Goal: Check status

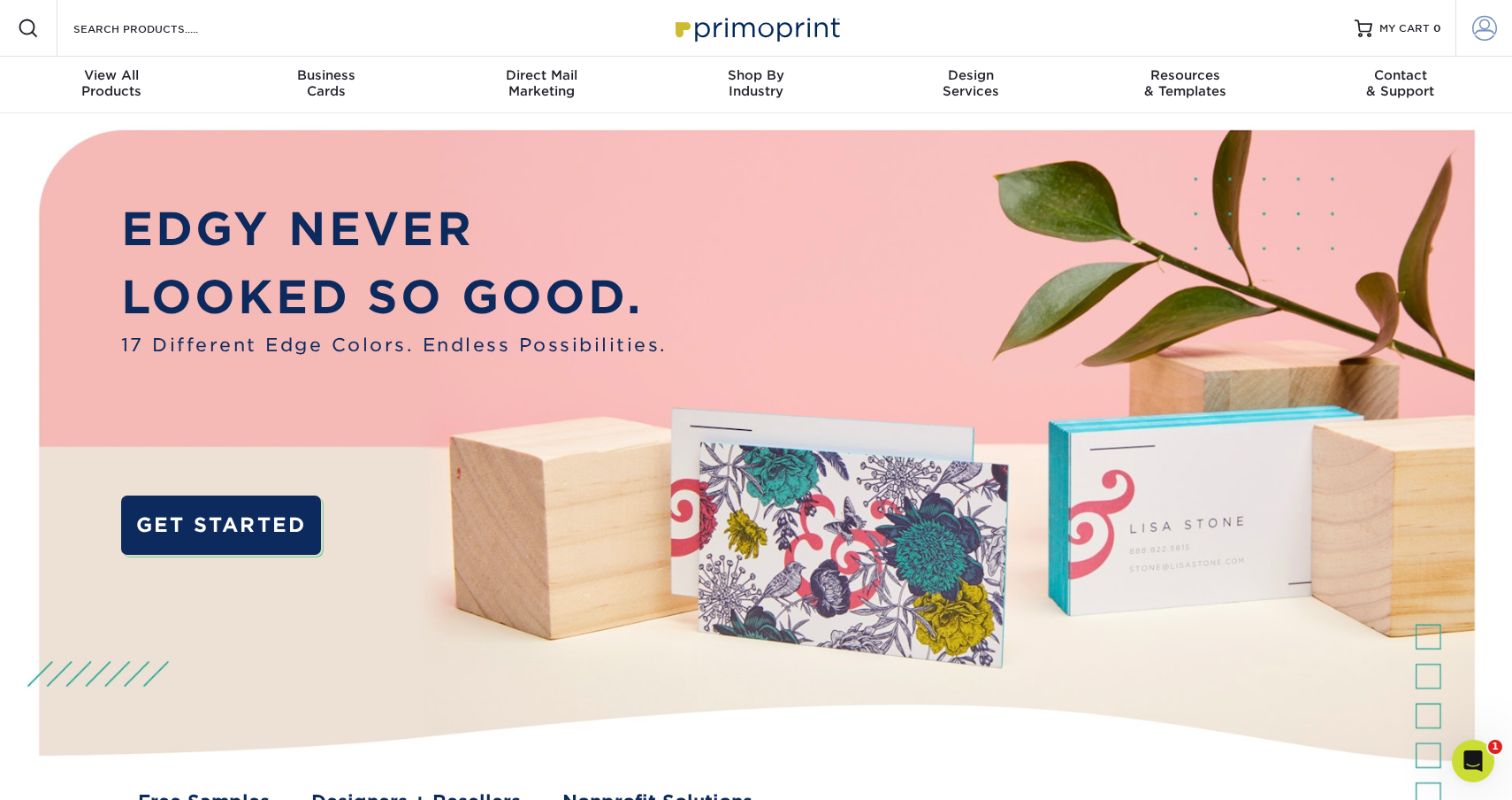
click at [1484, 33] on span at bounding box center [1484, 28] width 25 height 25
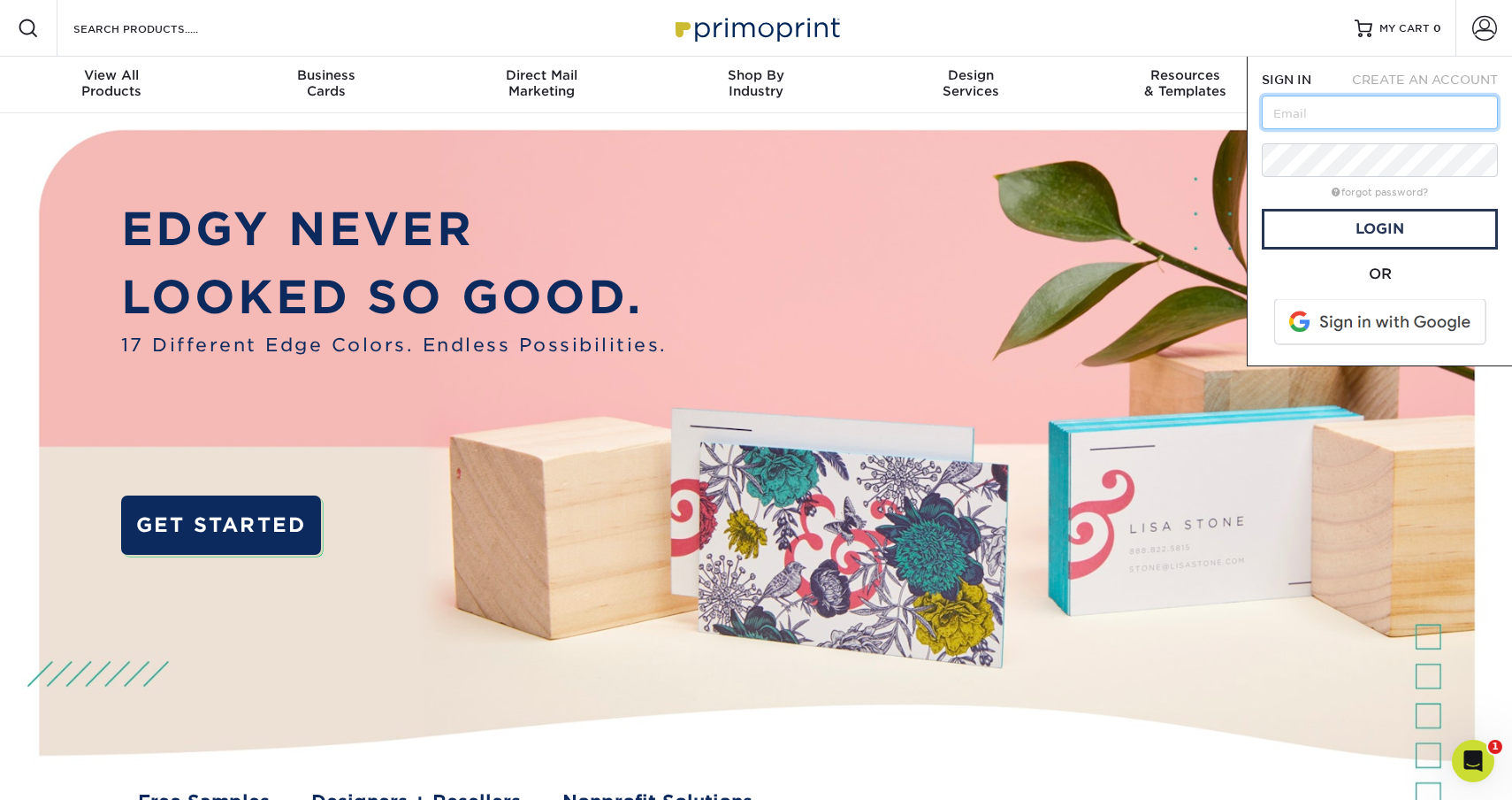
type input "[EMAIL_ADDRESS][DOMAIN_NAME]"
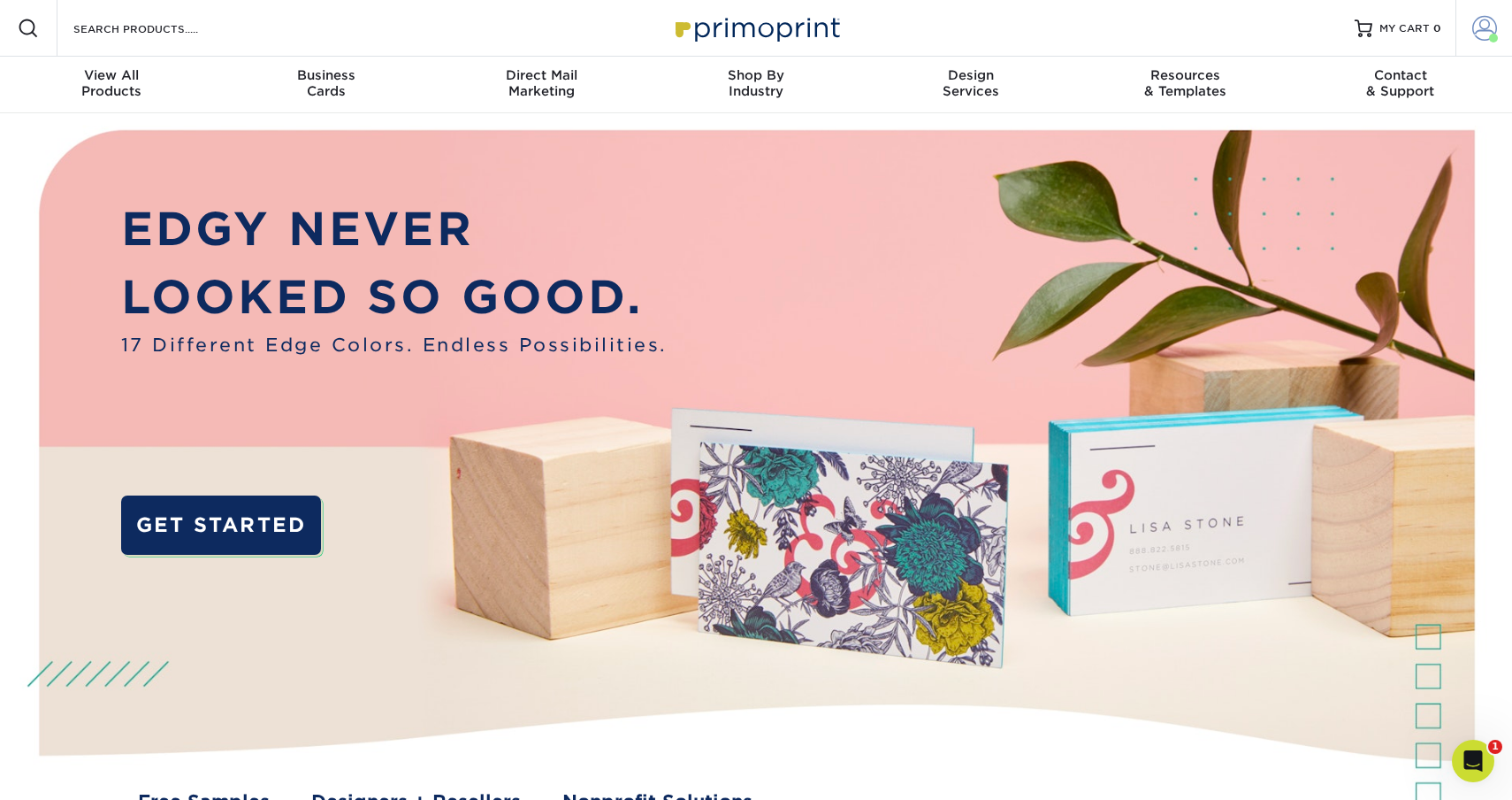
click at [1473, 29] on span at bounding box center [1484, 28] width 25 height 25
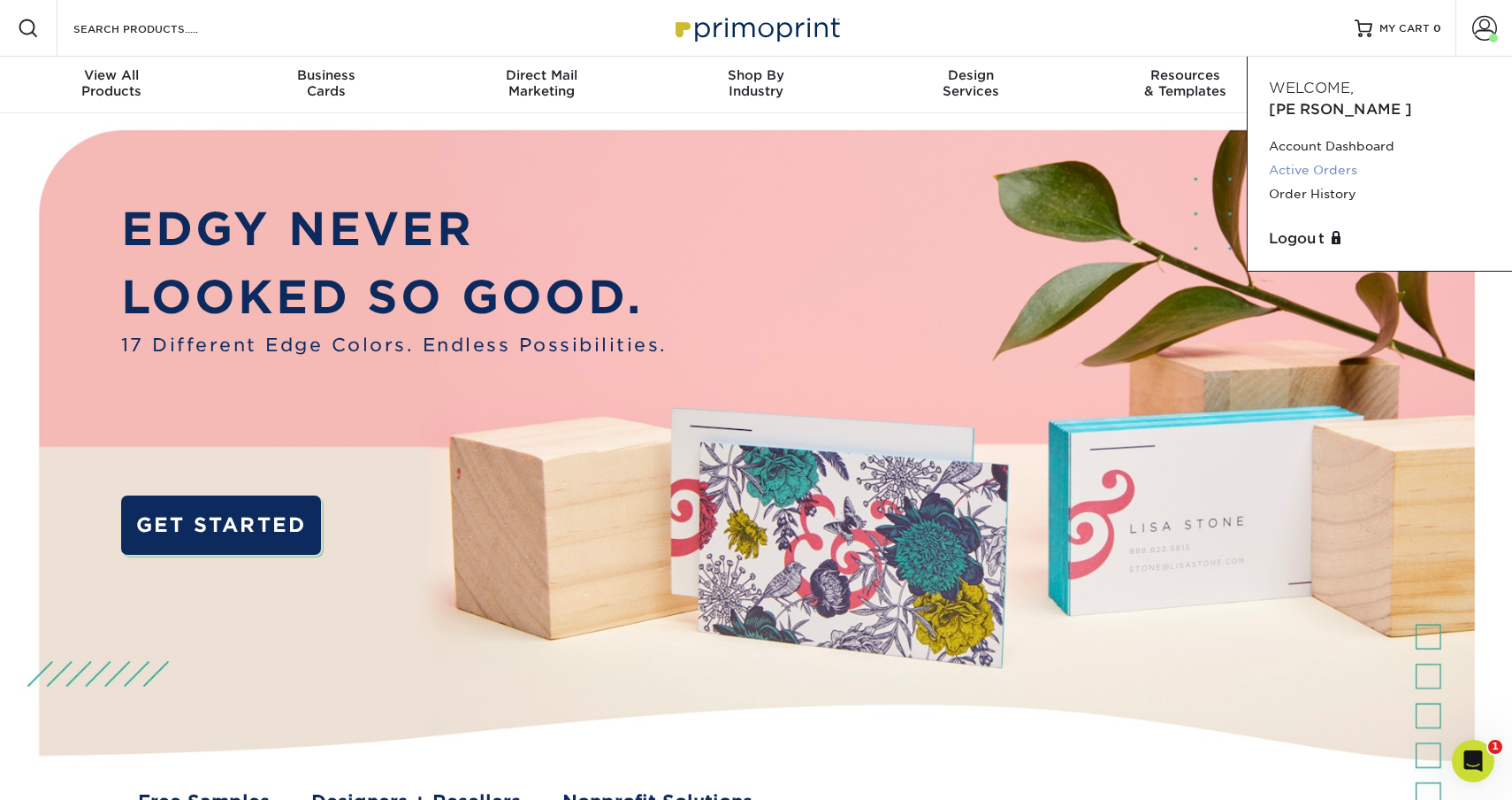
click at [1340, 158] on link "Active Orders" at bounding box center [1380, 170] width 222 height 24
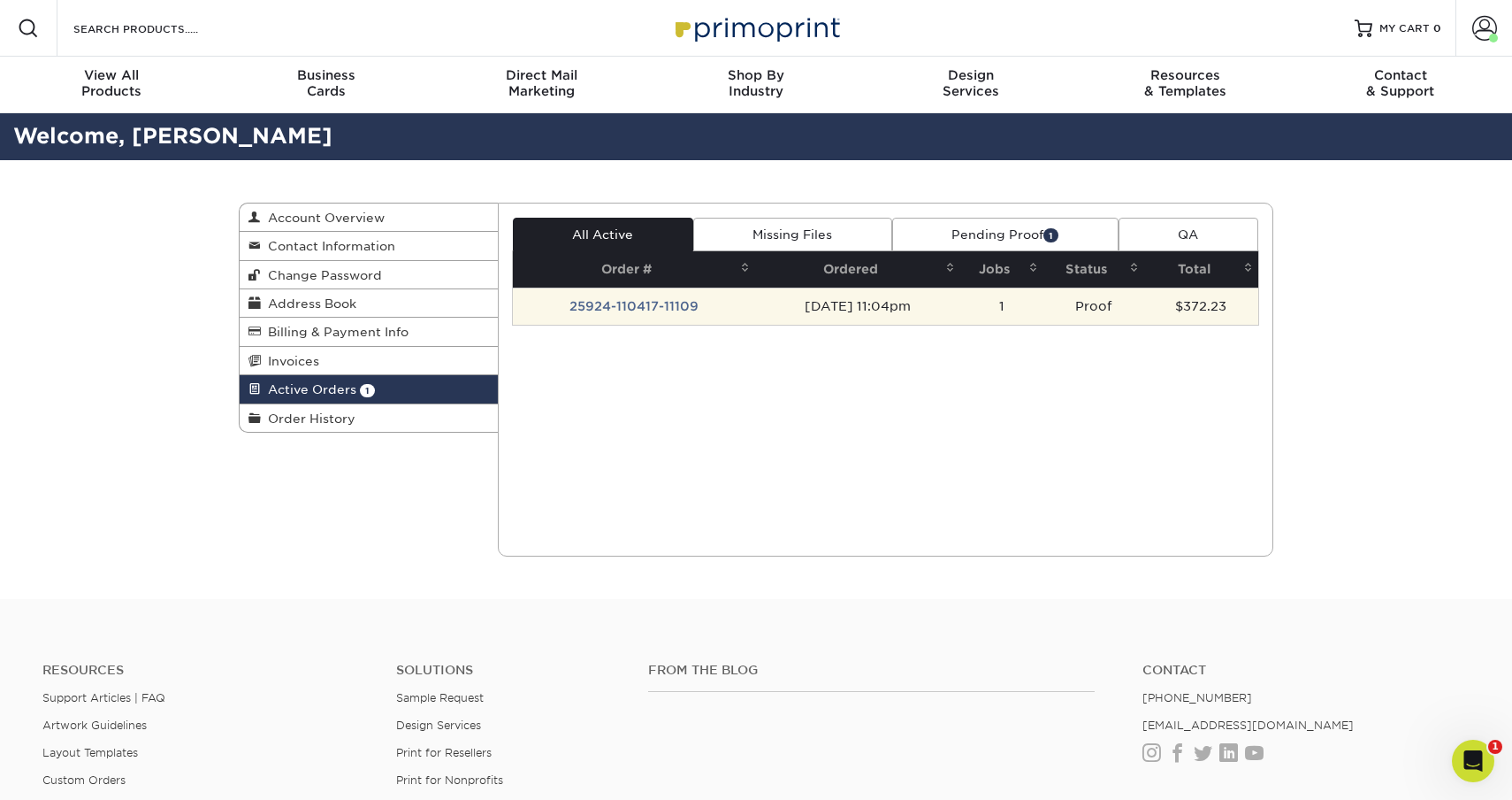
click at [660, 314] on td "25924-110417-11109" at bounding box center [634, 306] width 244 height 37
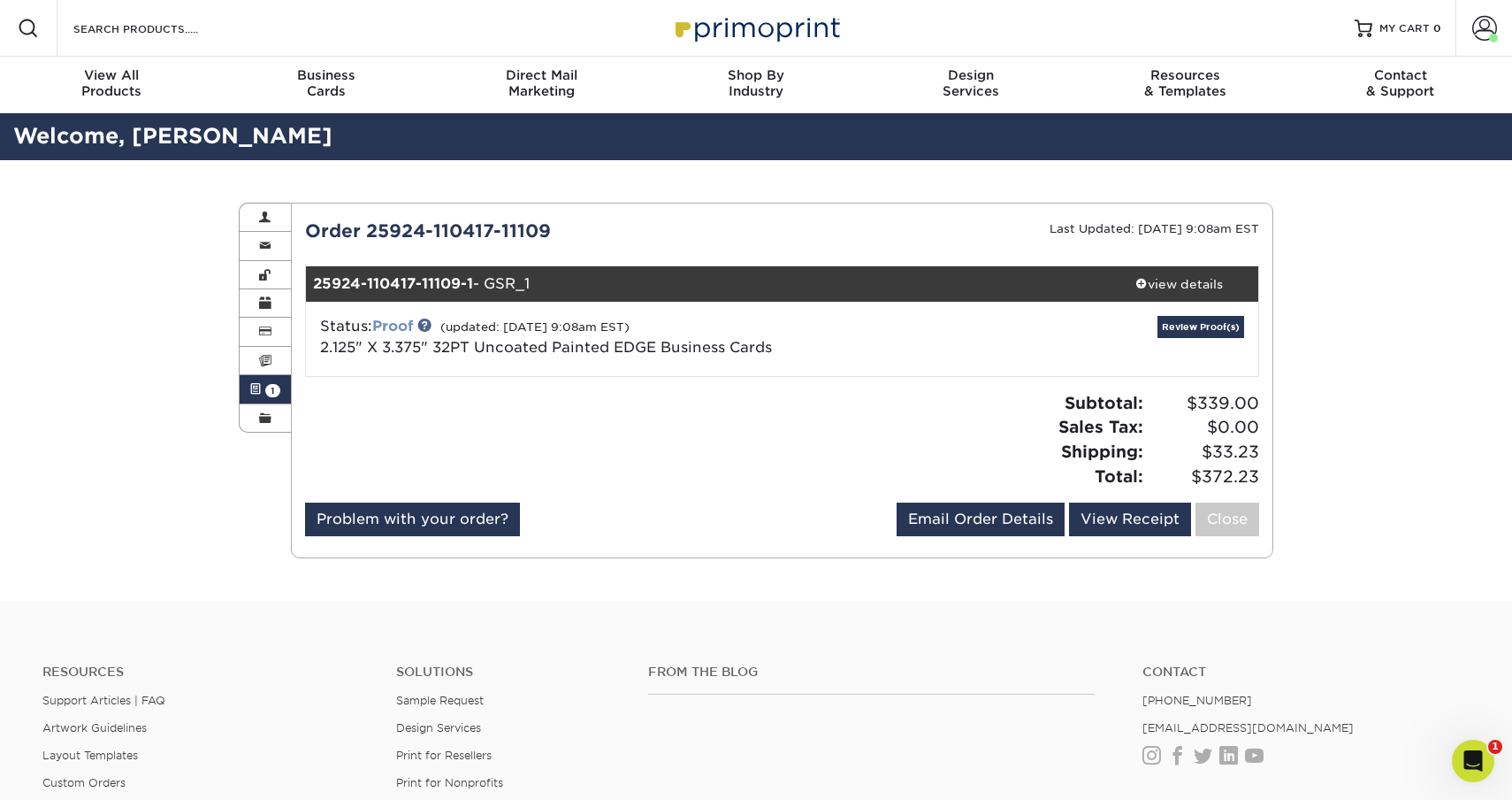
click at [406, 328] on link "Proof" at bounding box center [392, 326] width 40 height 17
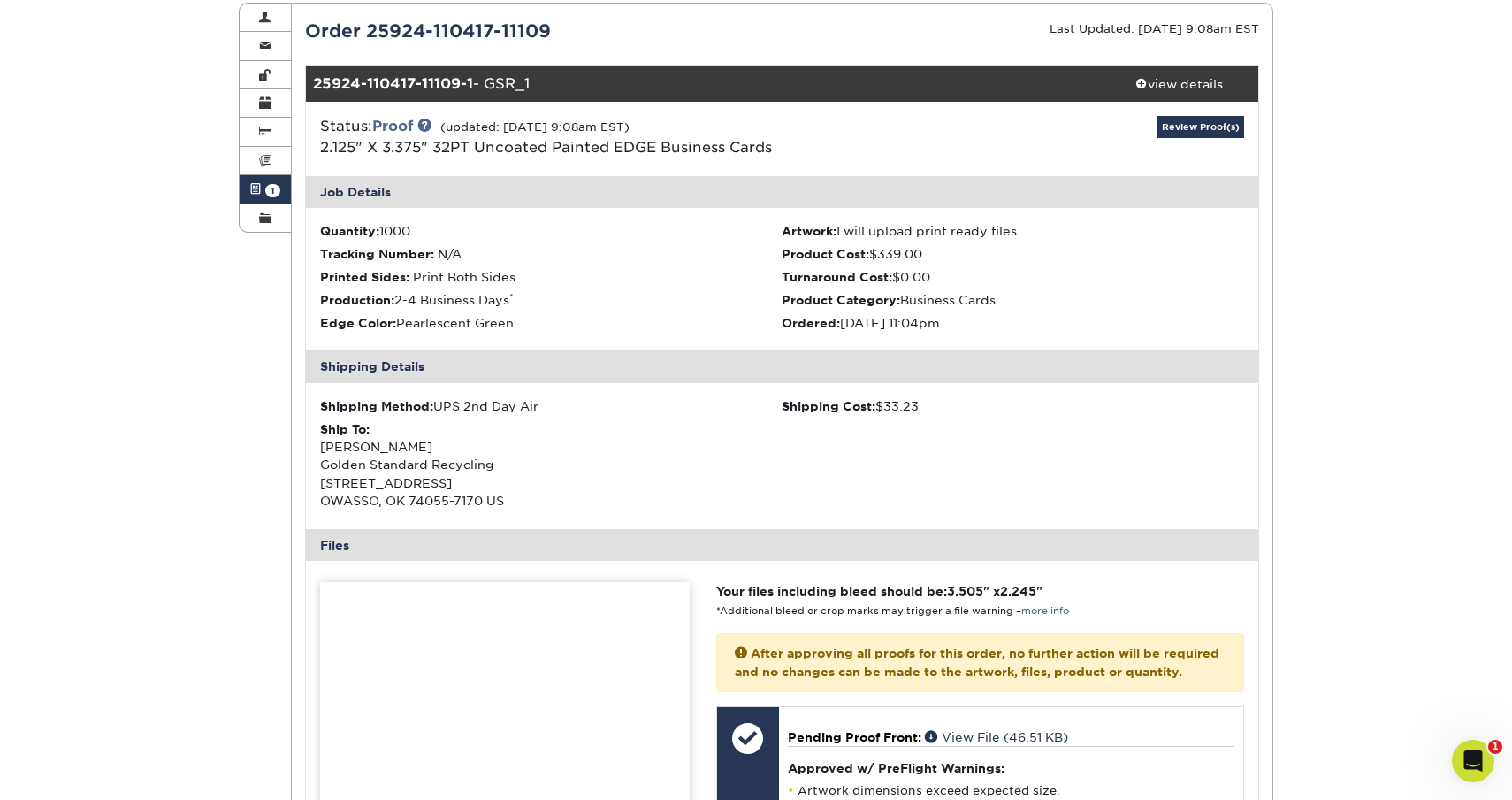
scroll to position [214, 0]
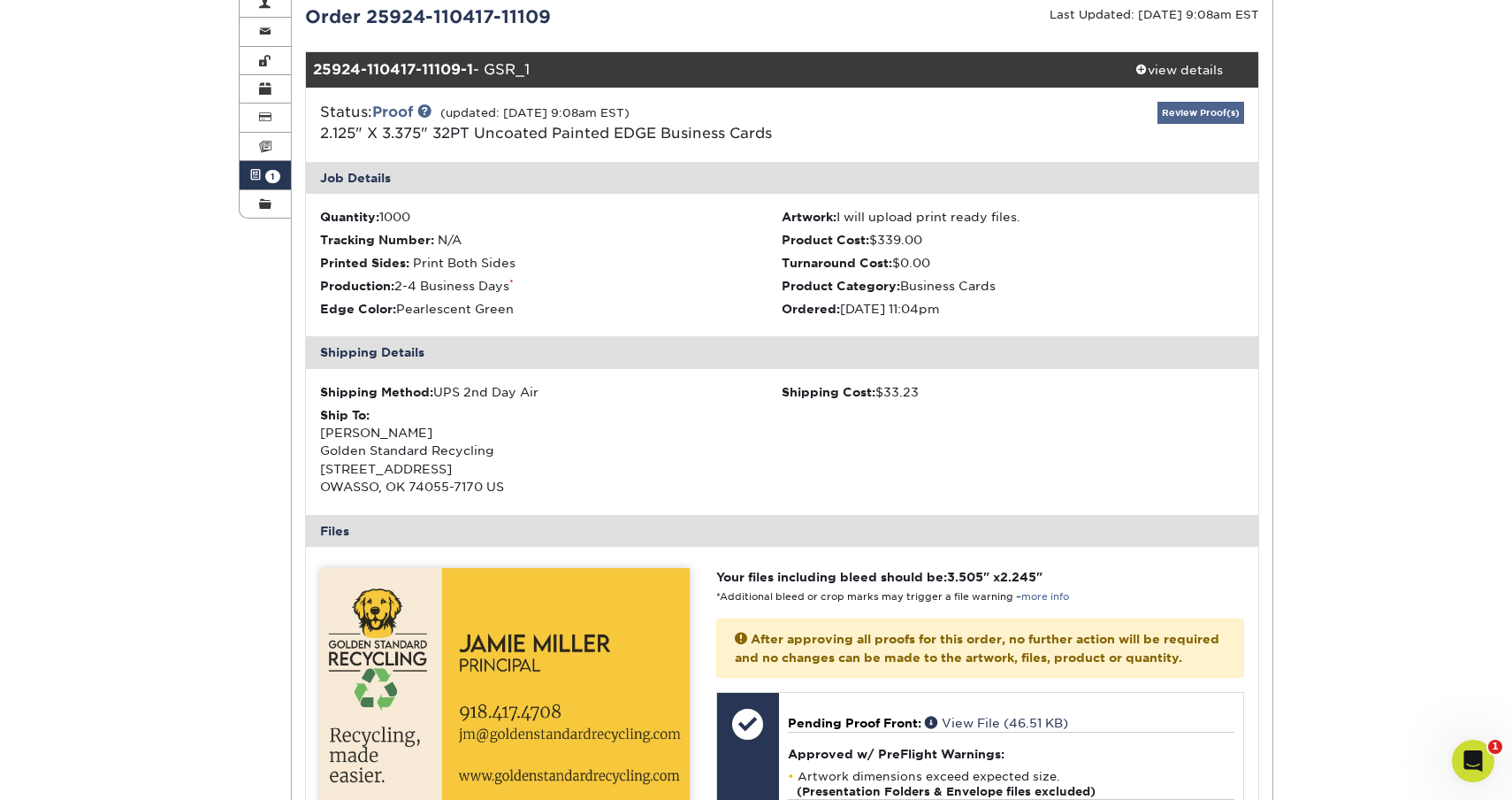
click at [1203, 111] on link "Review Proof(s)" at bounding box center [1201, 112] width 87 height 22
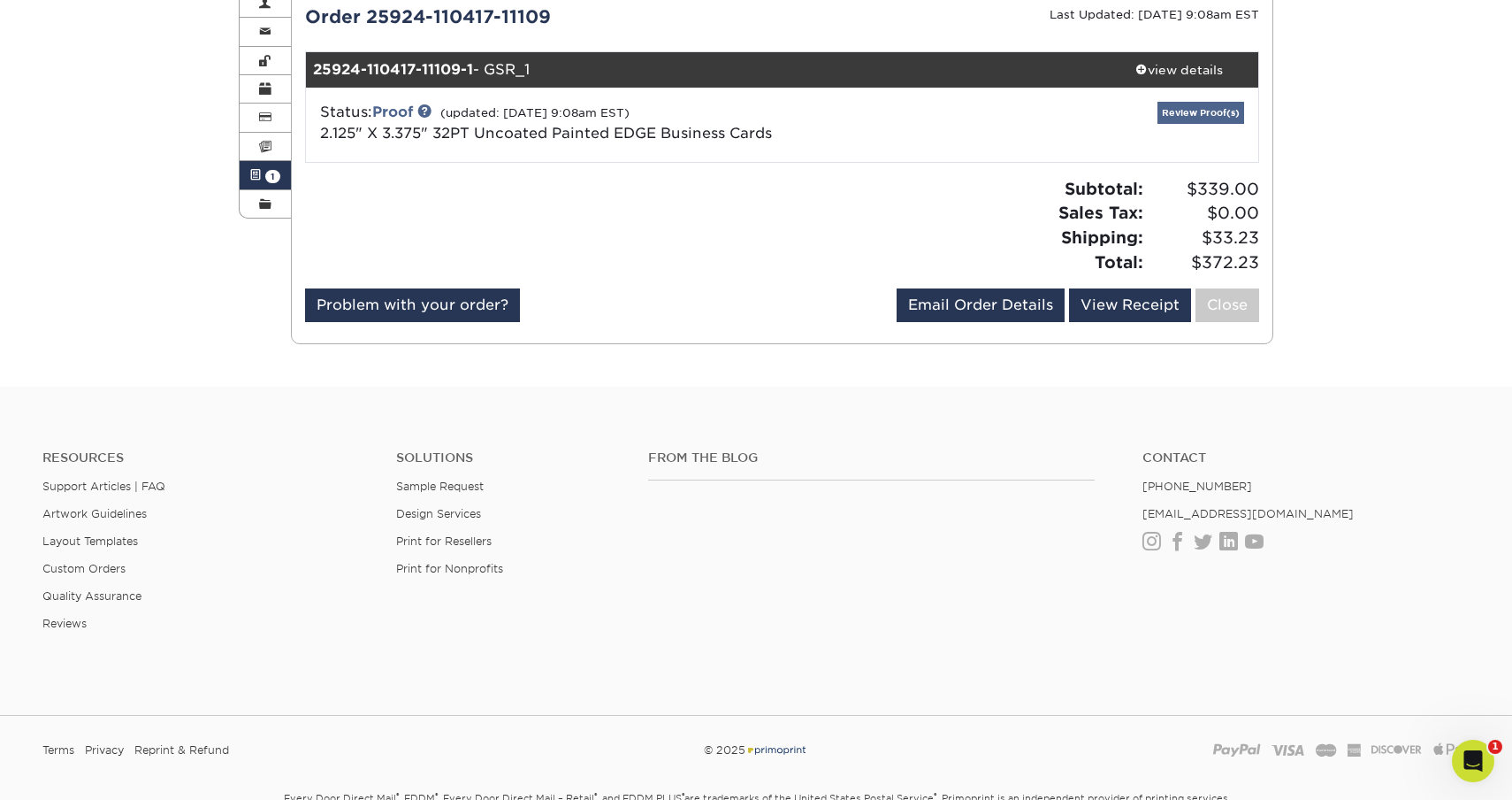
click at [1200, 111] on link "Review Proof(s)" at bounding box center [1201, 112] width 87 height 22
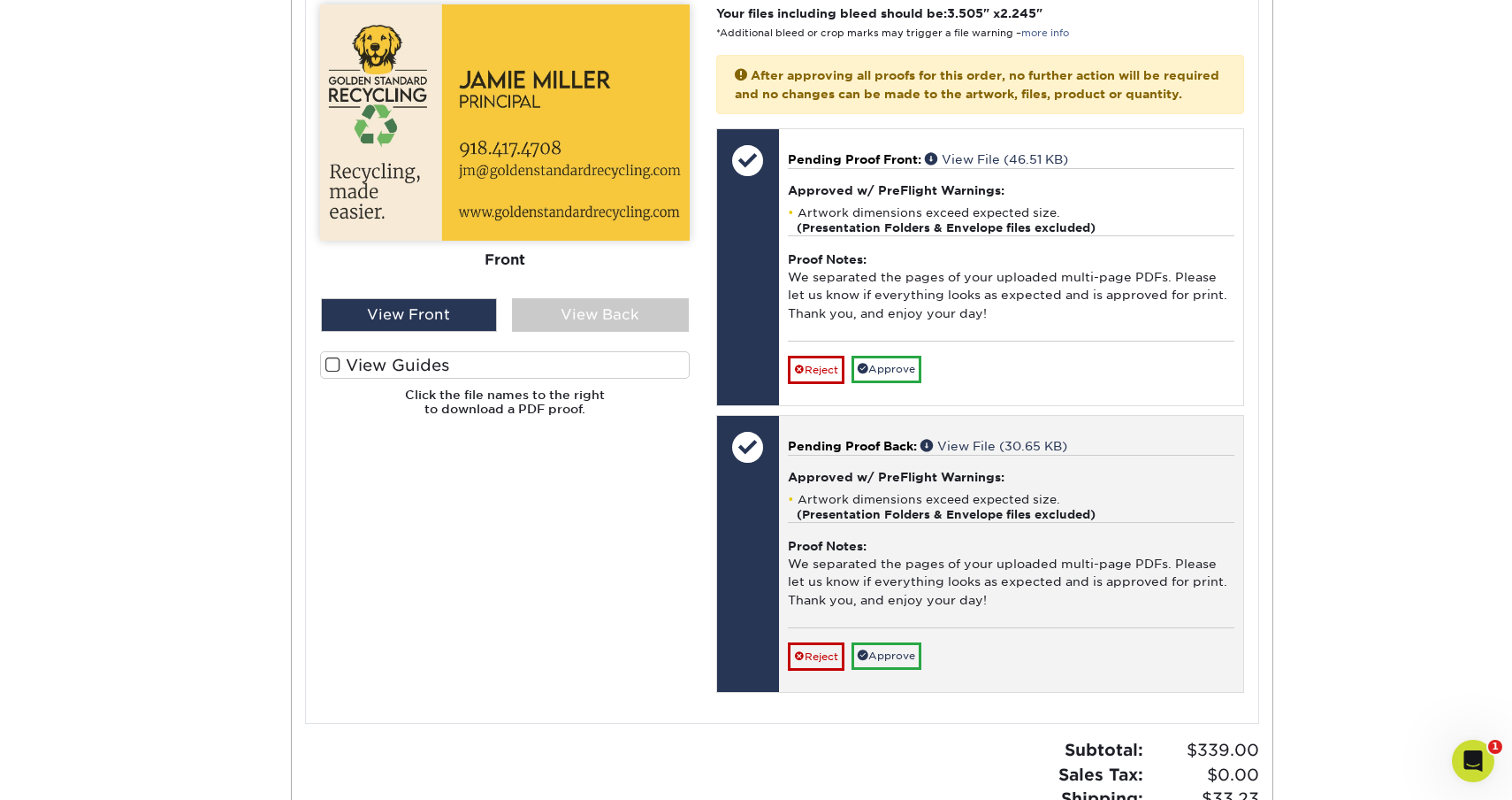
scroll to position [759, 0]
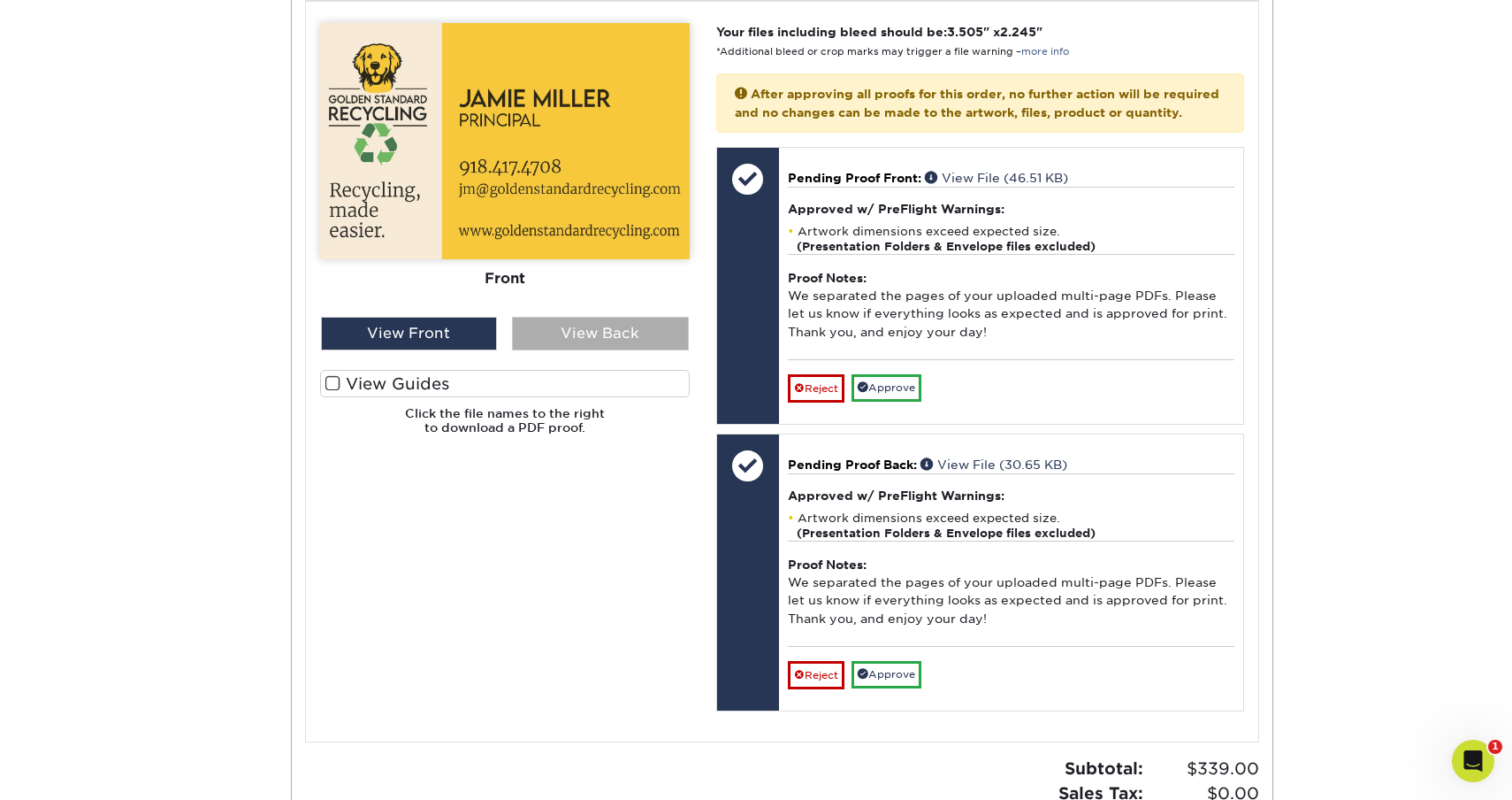
click at [622, 320] on div "View Back" at bounding box center [600, 333] width 177 height 34
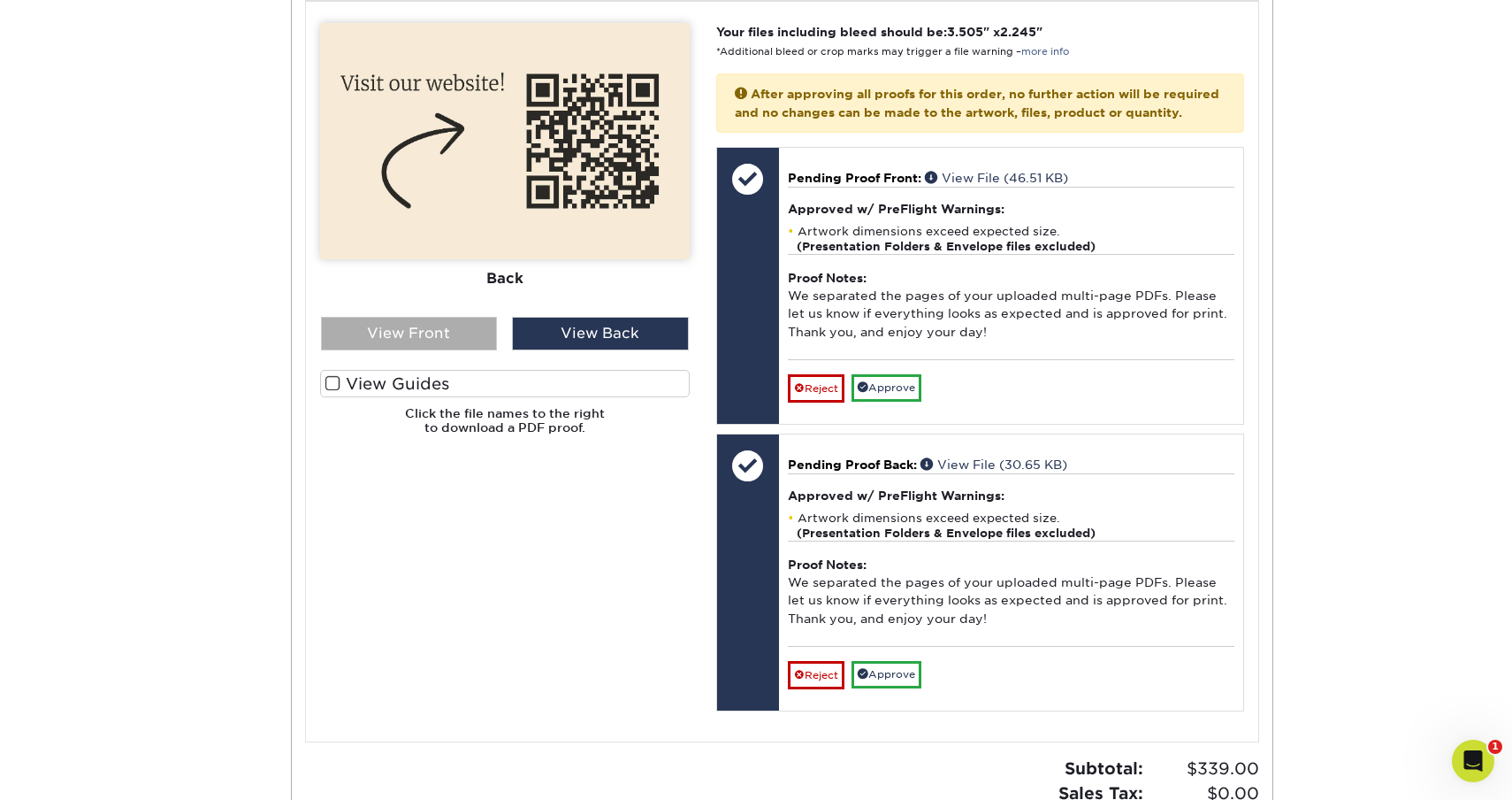
click at [464, 330] on div "View Front" at bounding box center [408, 333] width 177 height 34
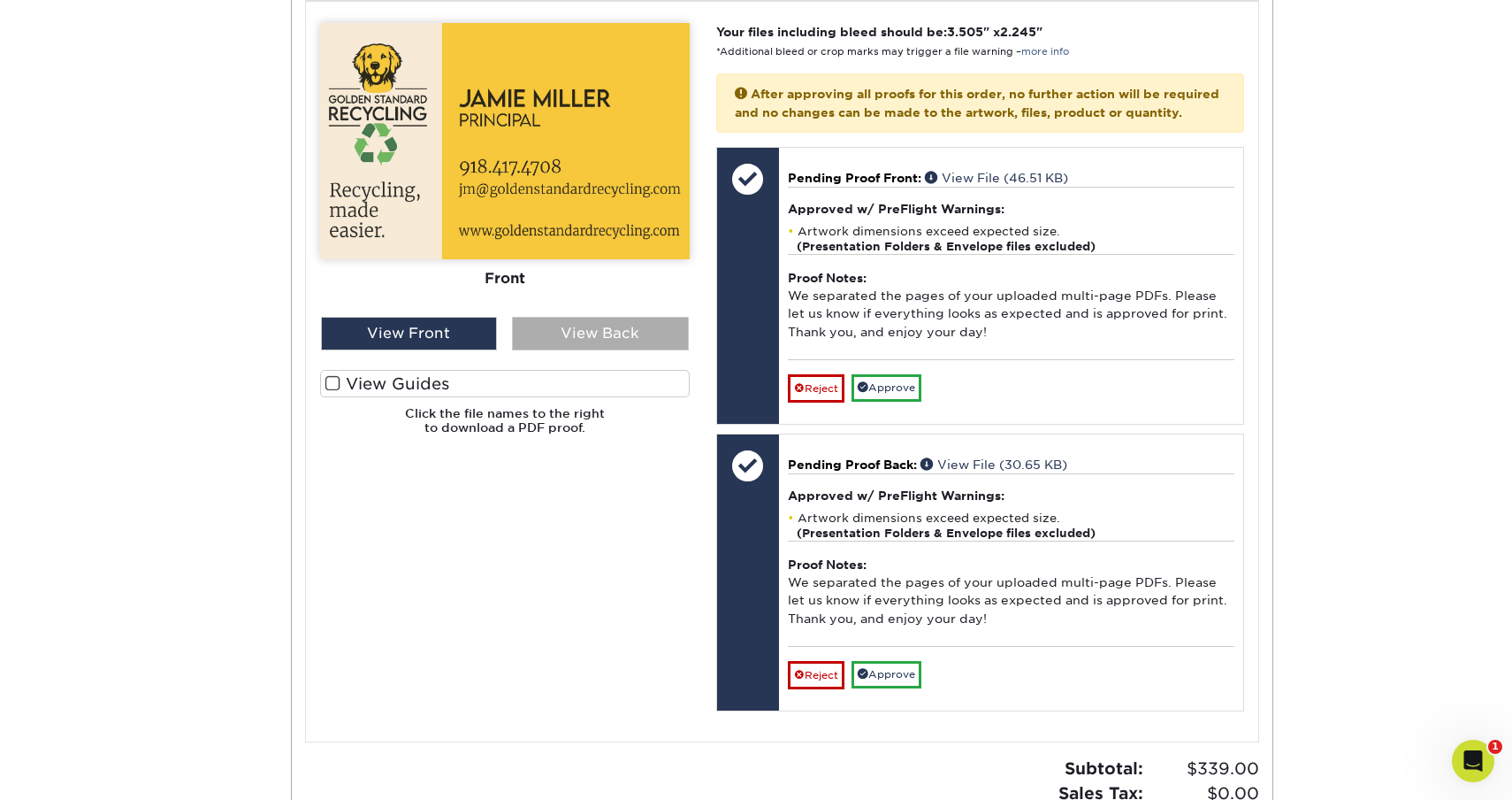
click at [582, 317] on div "View Back" at bounding box center [600, 333] width 177 height 34
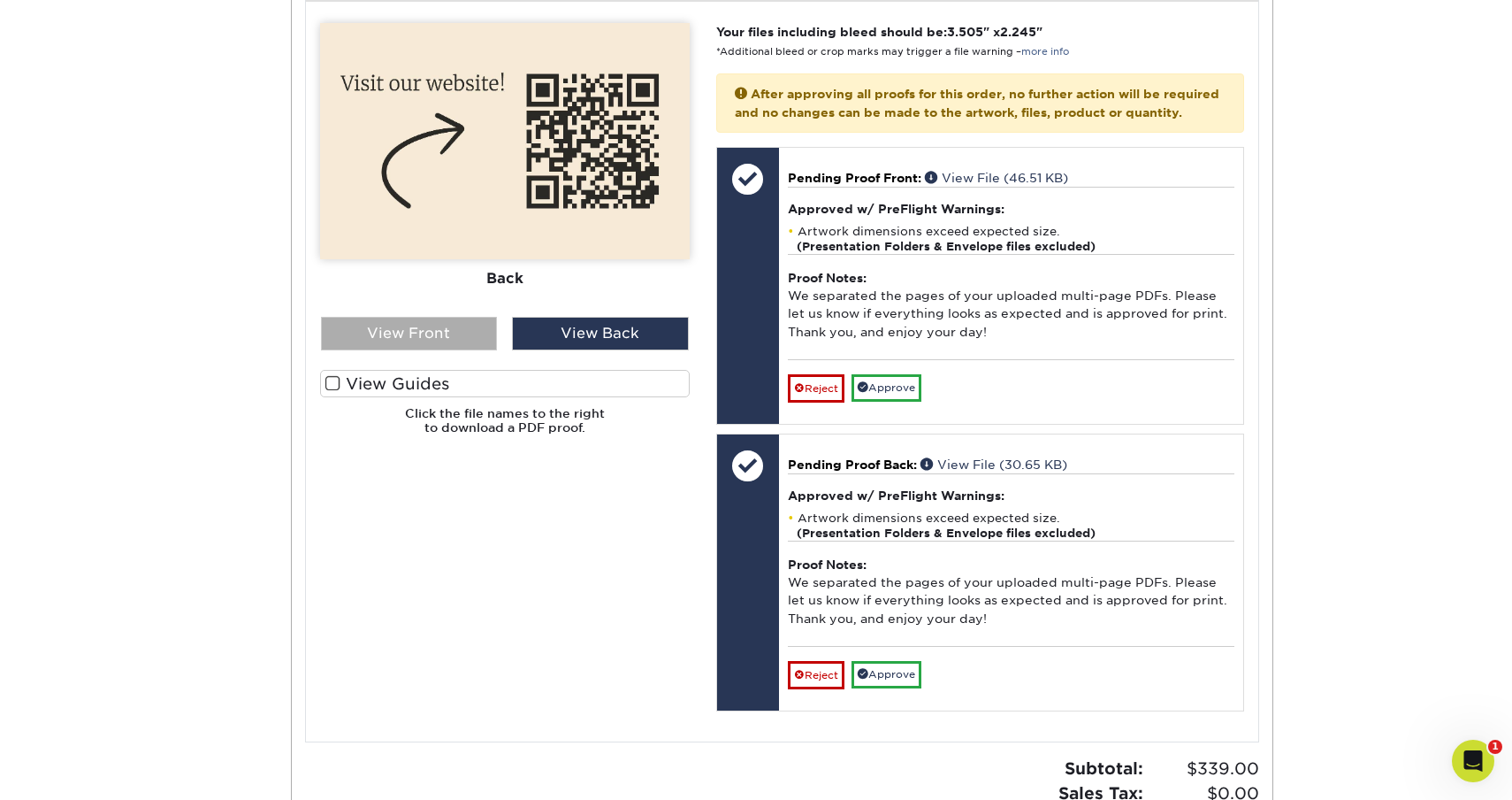
click at [453, 328] on div "View Front" at bounding box center [408, 333] width 177 height 34
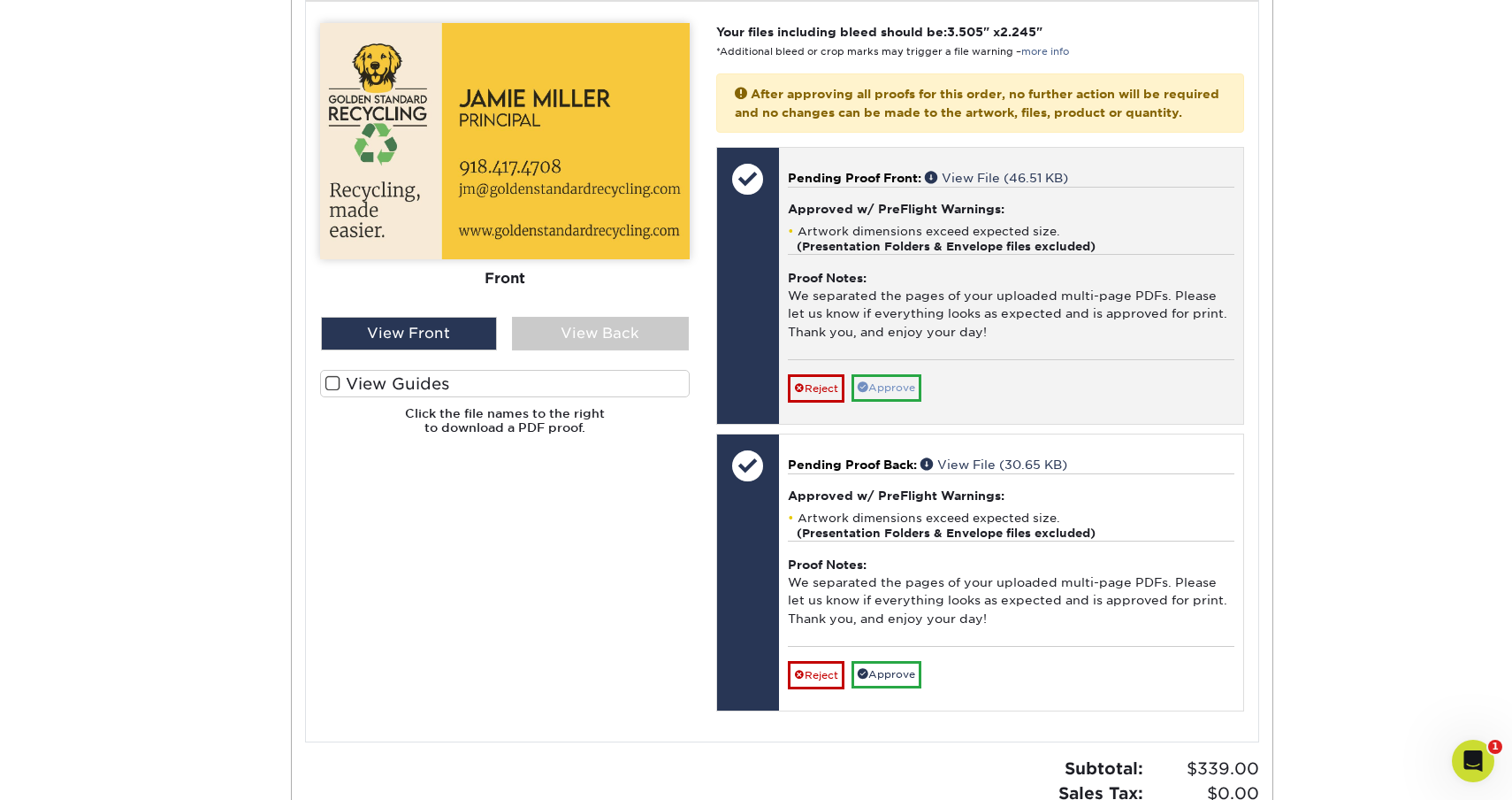
click at [893, 374] on link "Approve" at bounding box center [886, 388] width 70 height 28
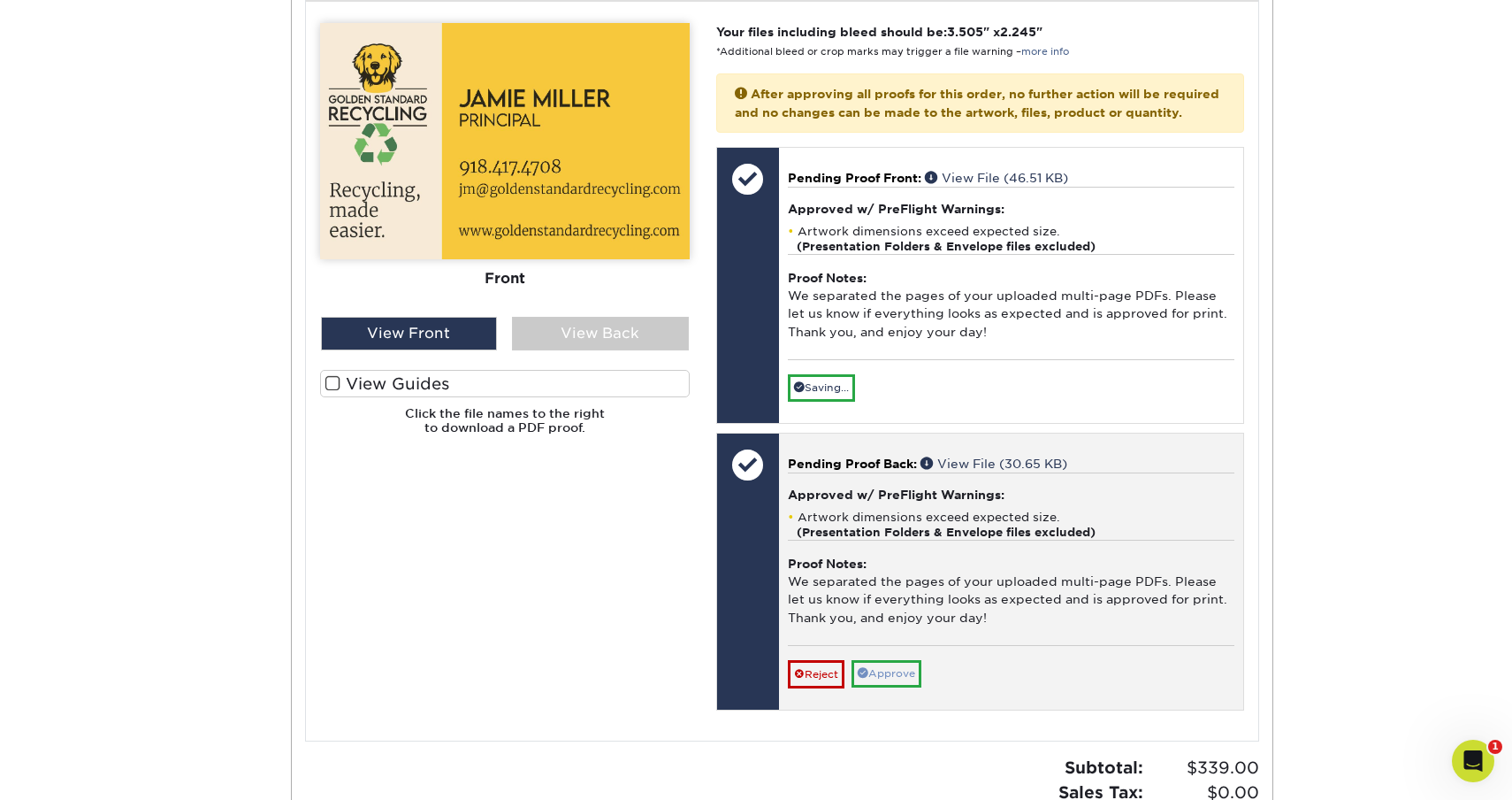
click at [916, 660] on link "Approve" at bounding box center [886, 674] width 70 height 28
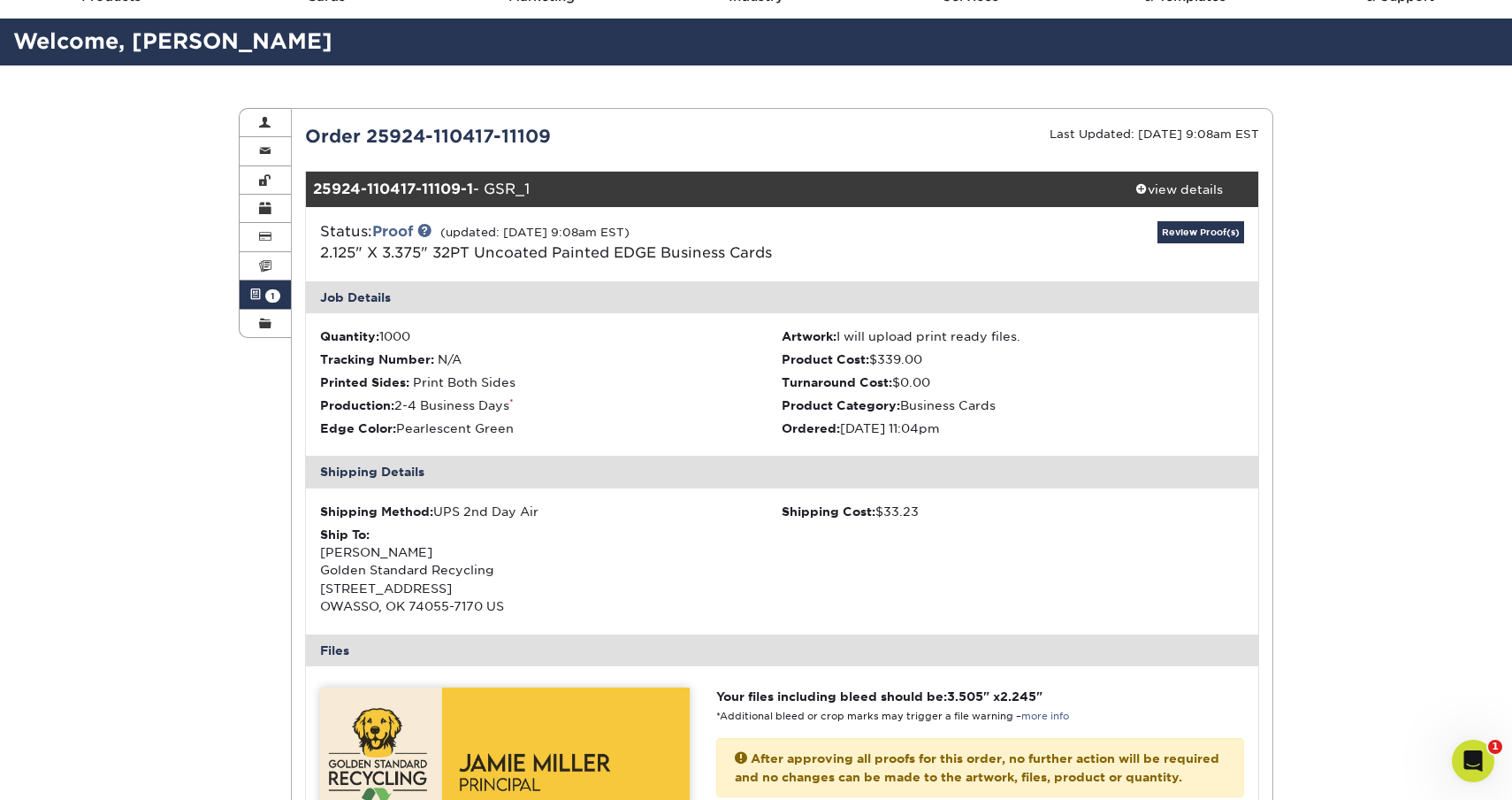
scroll to position [100, 0]
